Goal: Transaction & Acquisition: Purchase product/service

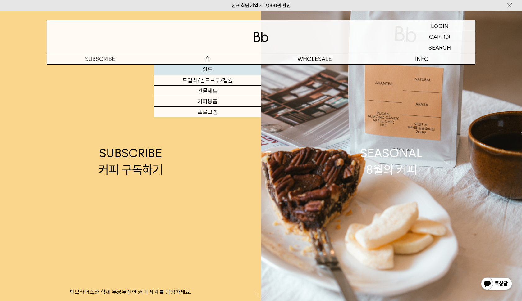
click at [207, 70] on link "원두" at bounding box center [207, 70] width 107 height 11
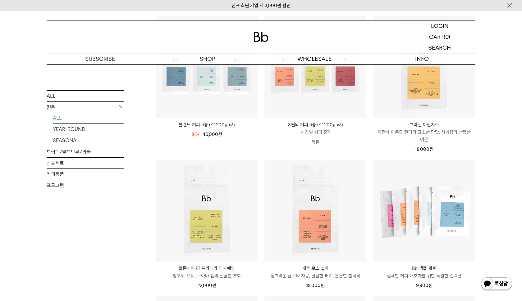
scroll to position [62, 0]
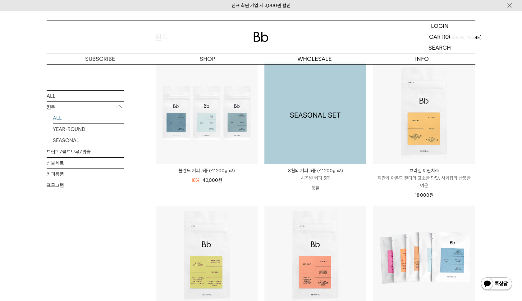
click at [297, 131] on img at bounding box center [315, 113] width 102 height 102
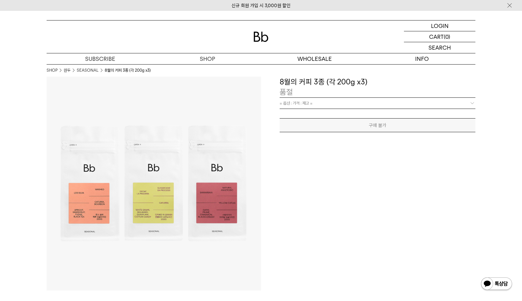
click at [329, 105] on link "= 옵션 : 가격 : 재고 =" at bounding box center [378, 103] width 196 height 11
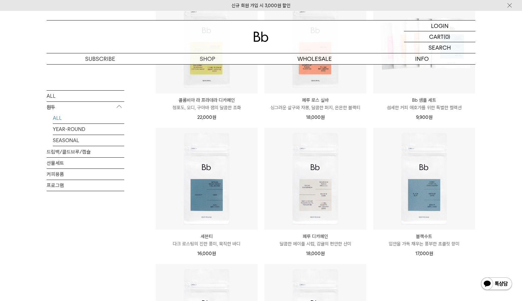
scroll to position [346, 0]
